Goal: Check status

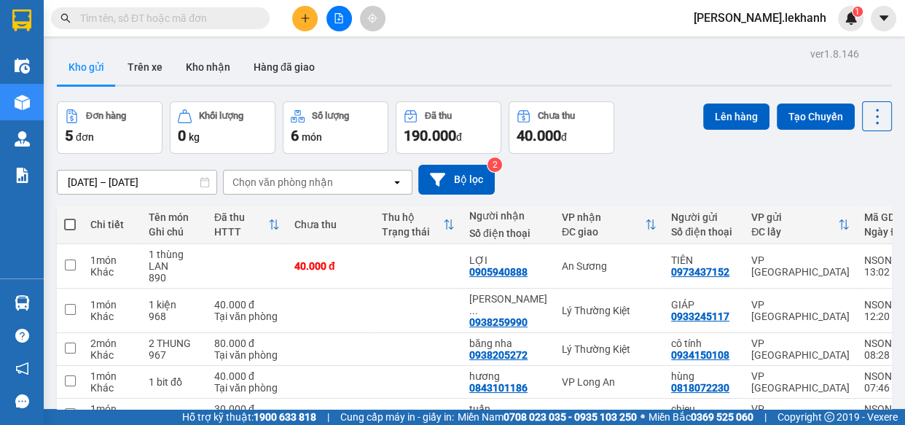
scroll to position [75, 0]
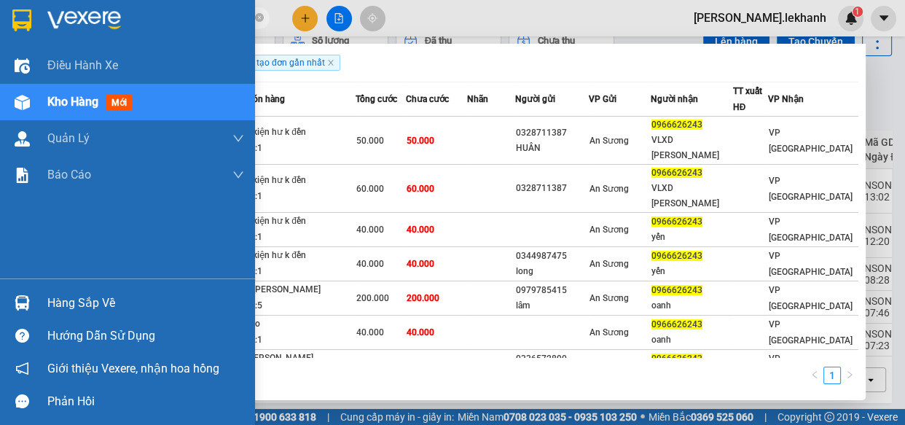
type input "0966626243"
click at [22, 91] on div at bounding box center [21, 102] width 25 height 25
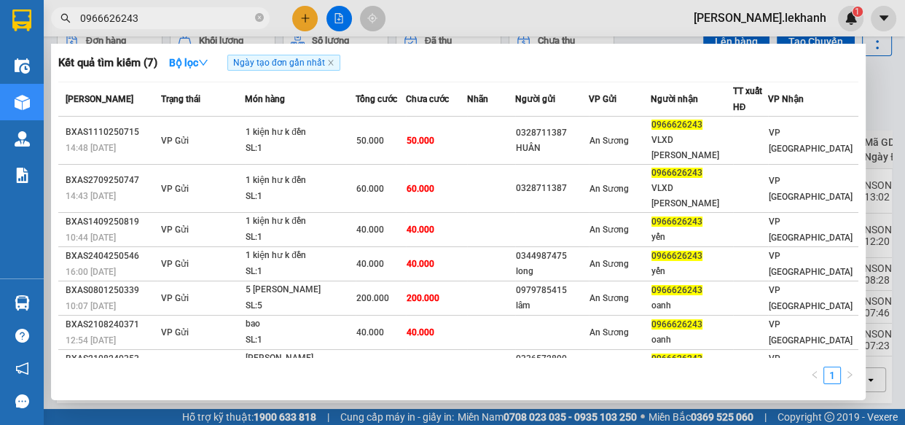
click at [254, 17] on span "0966626243" at bounding box center [160, 18] width 219 height 22
click at [258, 17] on icon "close-circle" at bounding box center [259, 17] width 9 height 9
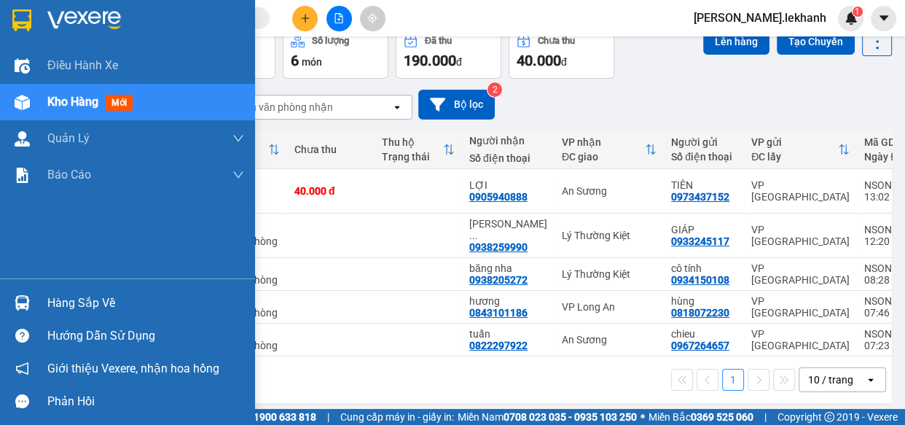
click at [20, 101] on img at bounding box center [22, 102] width 15 height 15
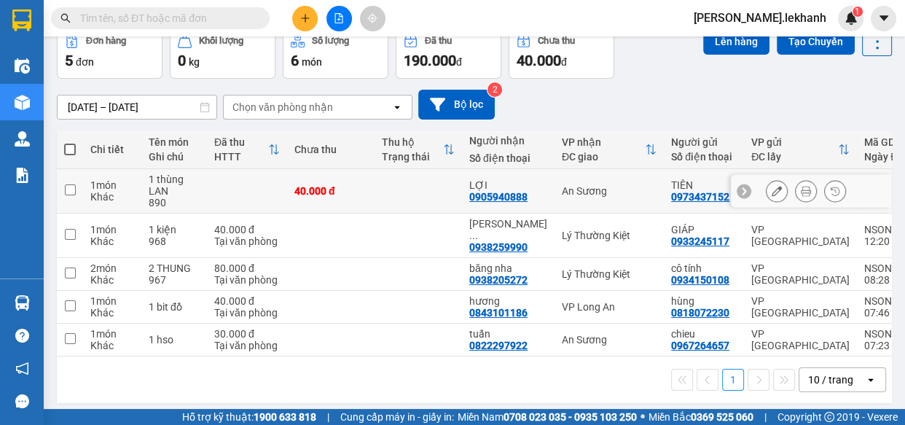
scroll to position [0, 0]
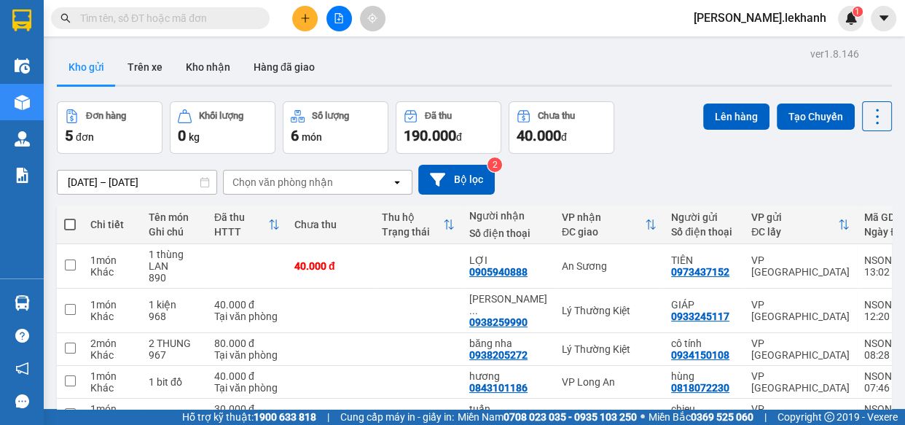
click at [198, 12] on input "text" at bounding box center [166, 18] width 172 height 16
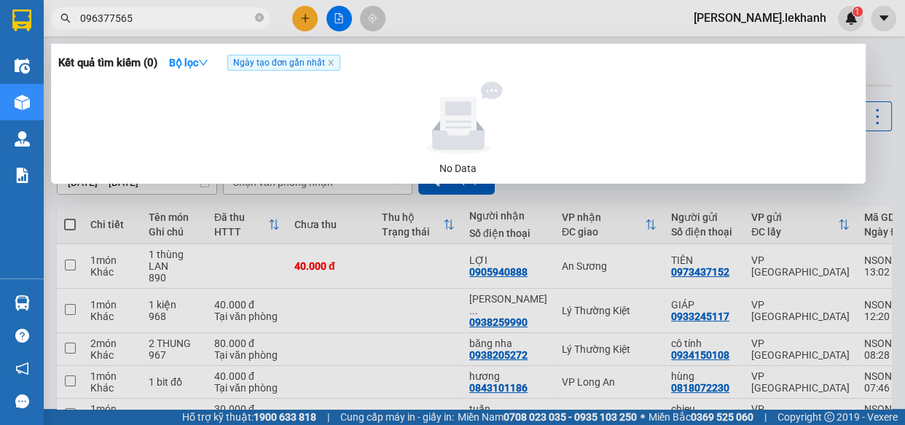
type input "0963775657"
click at [257, 20] on icon "close-circle" at bounding box center [259, 17] width 9 height 9
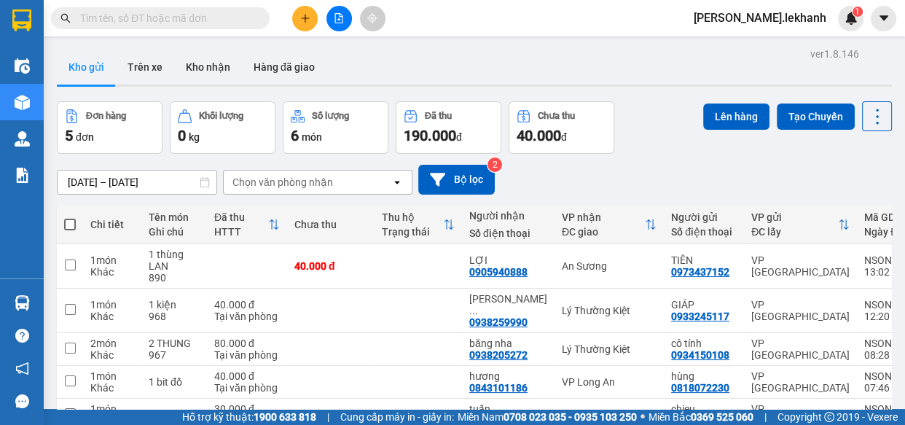
click at [189, 15] on input "text" at bounding box center [166, 18] width 172 height 16
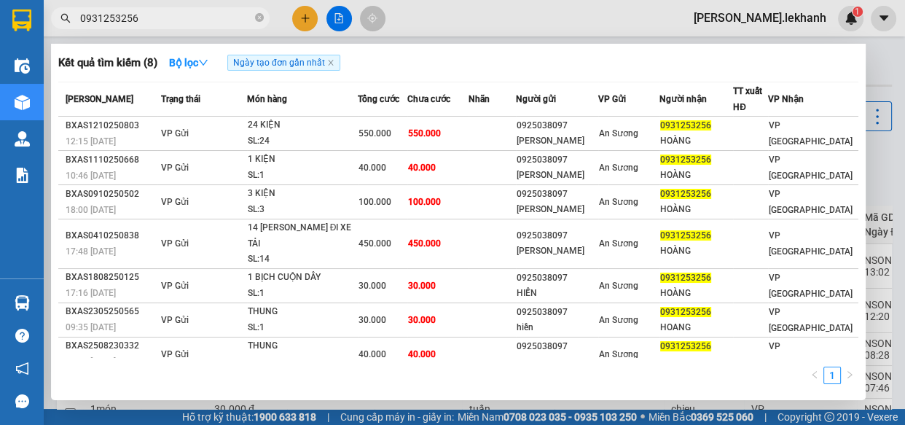
type input "0931253256"
click at [261, 18] on icon "close-circle" at bounding box center [259, 17] width 9 height 9
